Goal: Check status: Check status

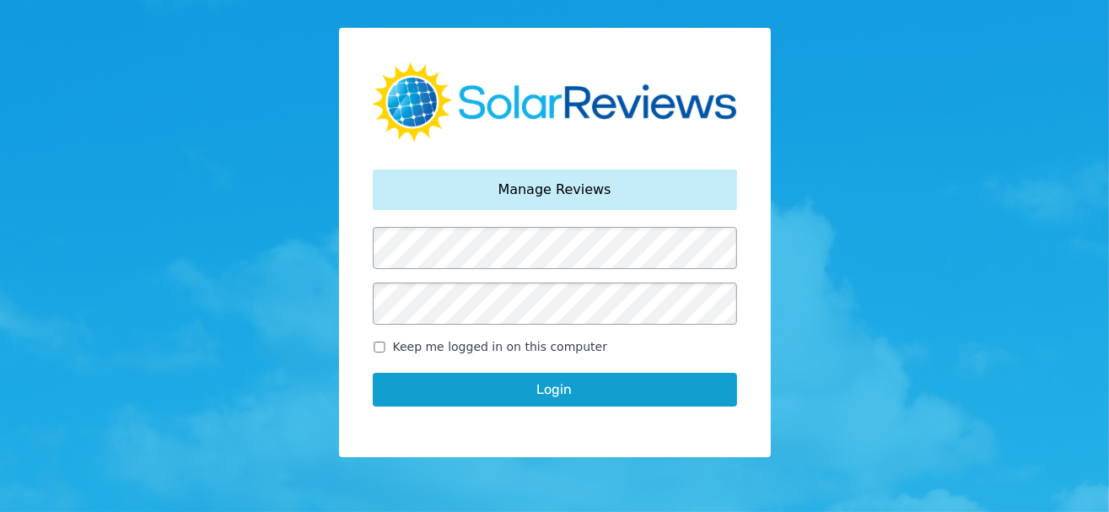
click at [534, 380] on button "Login" at bounding box center [555, 390] width 364 height 34
click at [553, 401] on button "Login" at bounding box center [555, 390] width 364 height 34
click at [561, 392] on button "Login" at bounding box center [555, 390] width 364 height 34
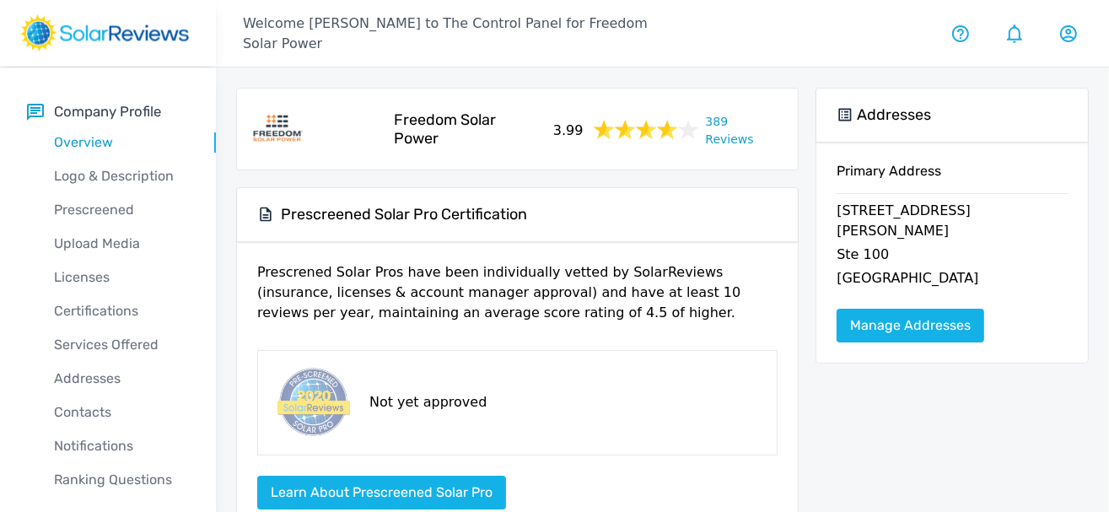
click at [729, 125] on link "389 Reviews" at bounding box center [742, 129] width 73 height 39
